Goal: Task Accomplishment & Management: Manage account settings

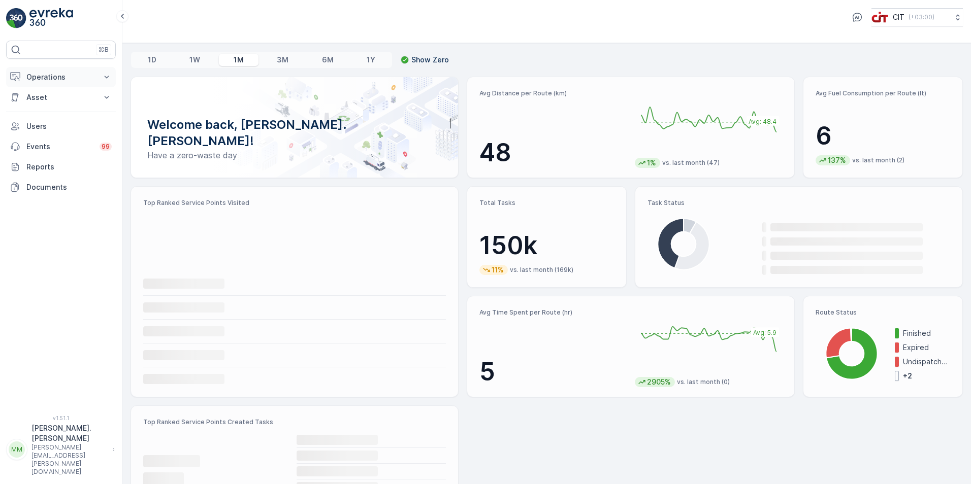
click at [73, 78] on p "Operations" at bounding box center [60, 77] width 69 height 10
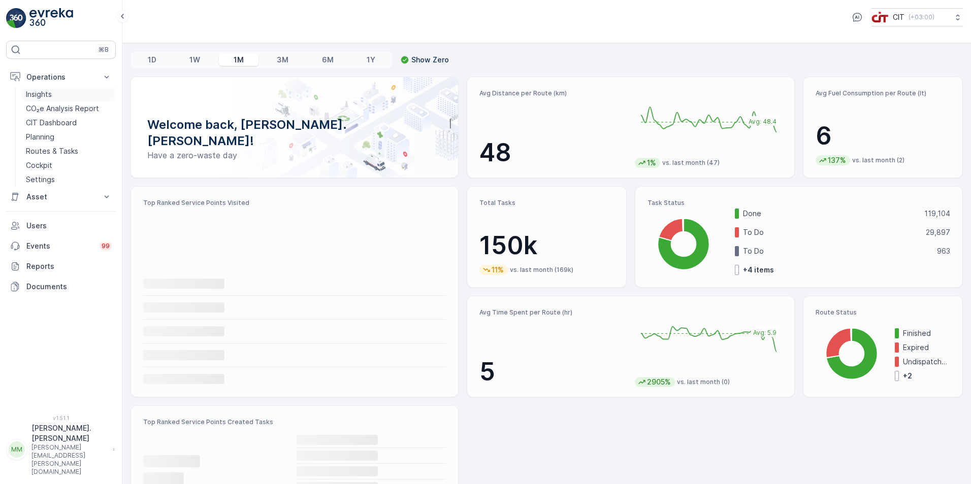
click at [74, 92] on link "Insights" at bounding box center [69, 94] width 94 height 14
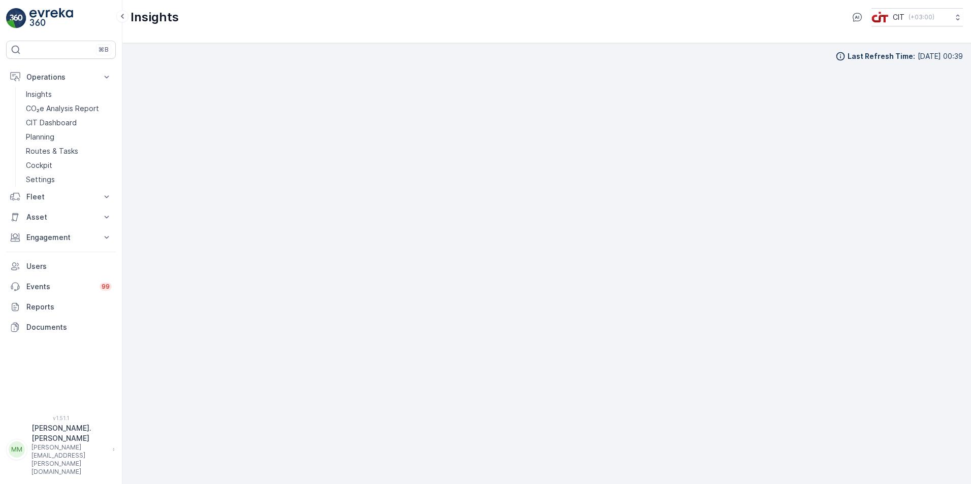
scroll to position [10, 0]
click at [349, 14] on div "Insights CIT ( +03:00 )" at bounding box center [546, 17] width 832 height 18
click at [66, 472] on p "[PERSON_NAME][EMAIL_ADDRESS][PERSON_NAME][DOMAIN_NAME]" at bounding box center [69, 460] width 76 height 32
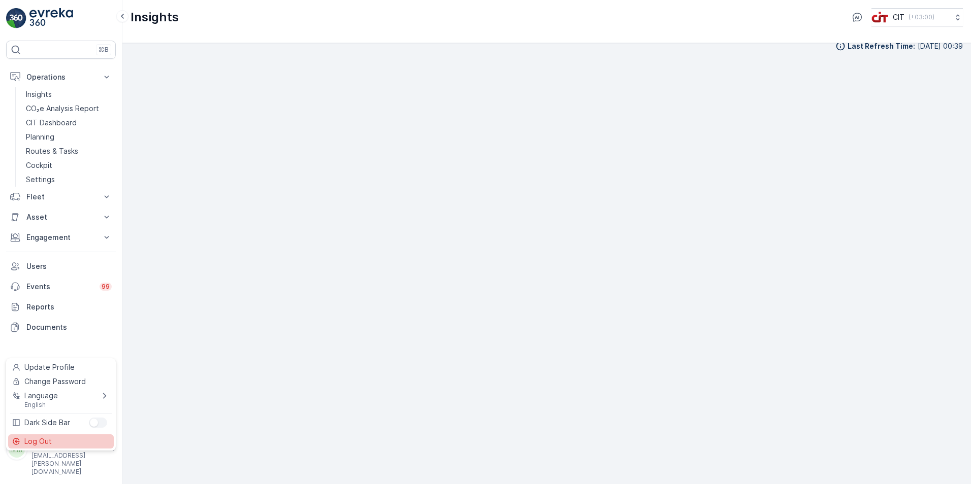
click at [54, 440] on div "Log Out" at bounding box center [61, 442] width 106 height 14
